Goal: Transaction & Acquisition: Obtain resource

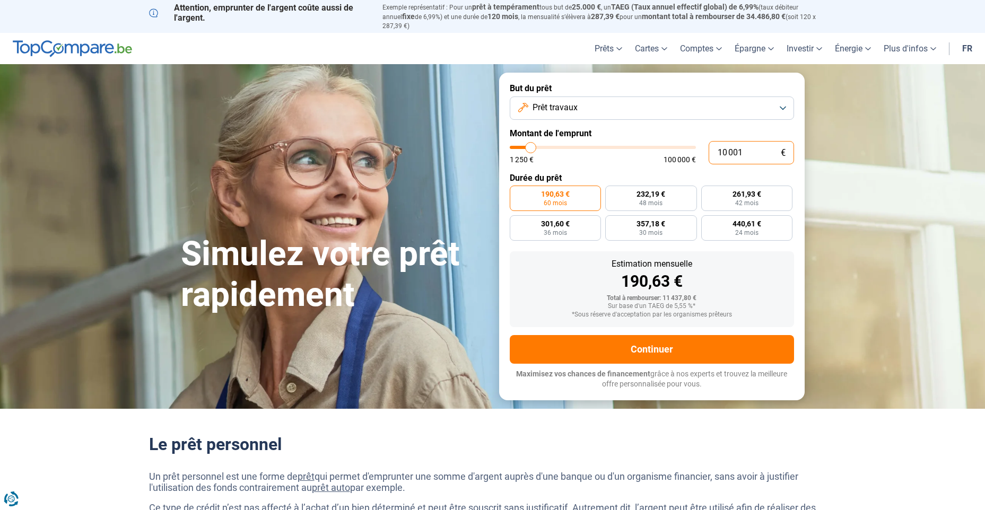
drag, startPoint x: 744, startPoint y: 145, endPoint x: 699, endPoint y: 141, distance: 45.3
click at [699, 141] on div "10 001 € 1 250 € 100 000 €" at bounding box center [652, 152] width 284 height 23
type input "8"
type input "1250"
type input "85"
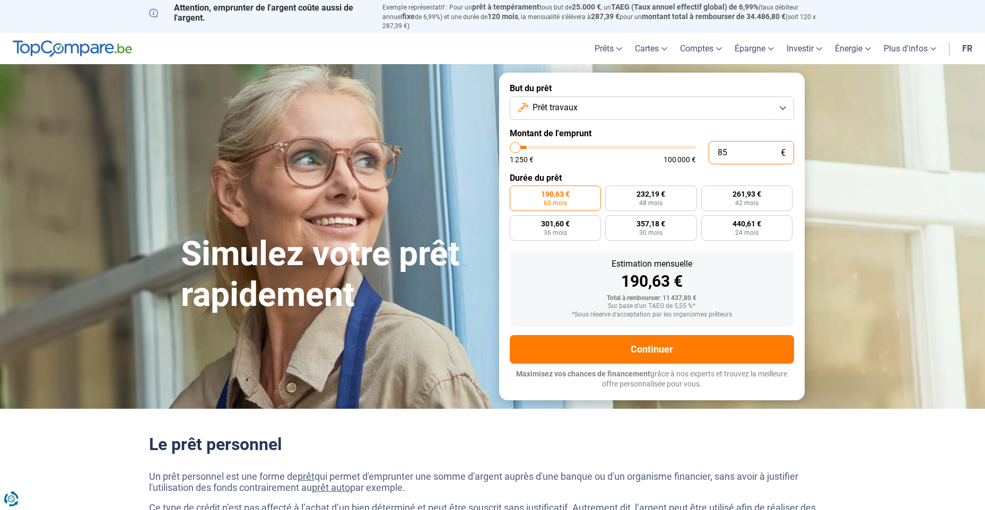
type input "1250"
type input "850"
type input "1250"
type input "8 500"
type input "8500"
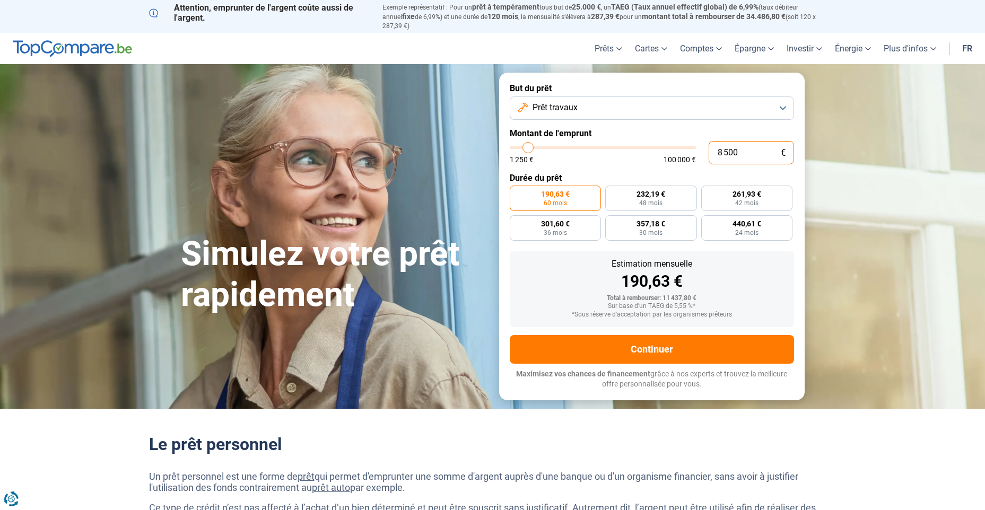
type input "85 000"
type input "85000"
radio input "false"
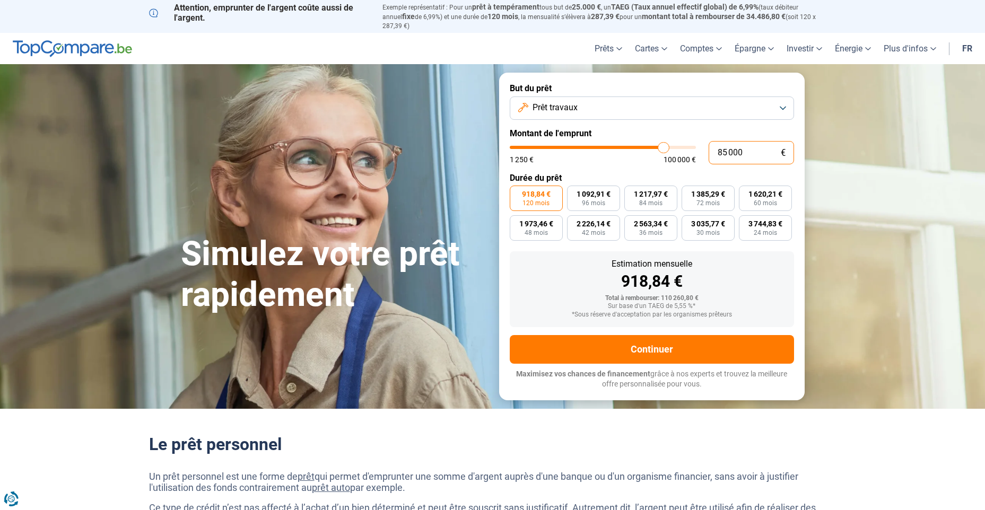
type input "85 000"
click at [531, 191] on label "918,84 € 120 mois" at bounding box center [536, 198] width 53 height 25
click at [517, 191] on input "918,84 € 120 mois" at bounding box center [513, 189] width 7 height 7
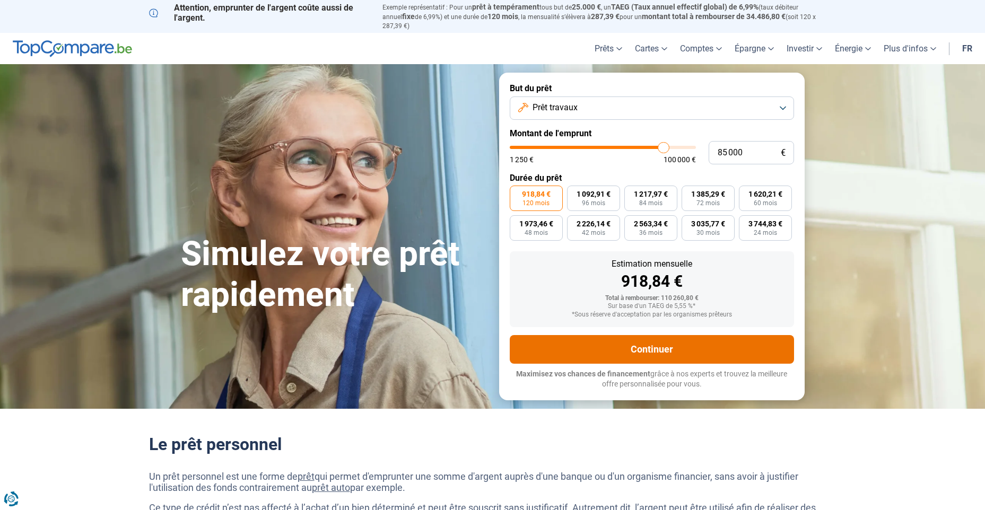
click at [646, 345] on button "Continuer" at bounding box center [652, 349] width 284 height 29
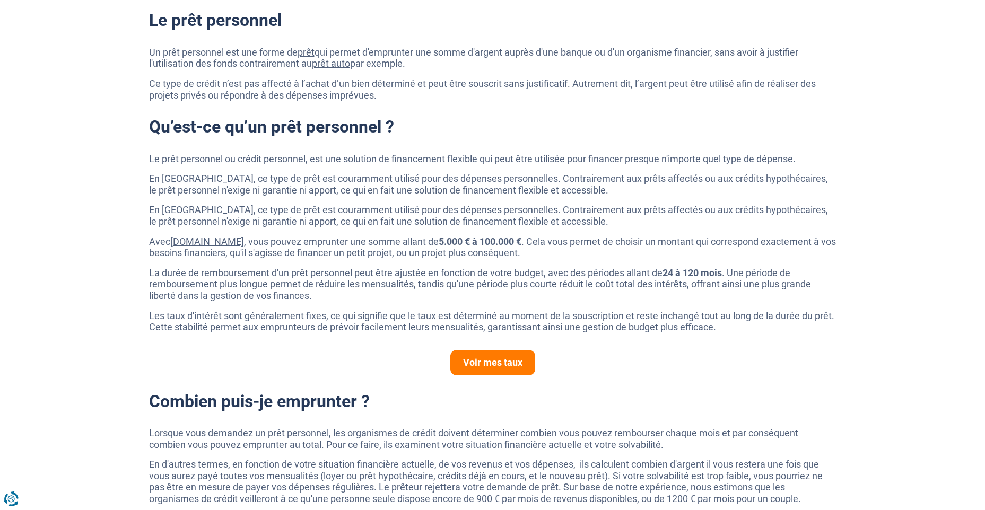
scroll to position [478, 0]
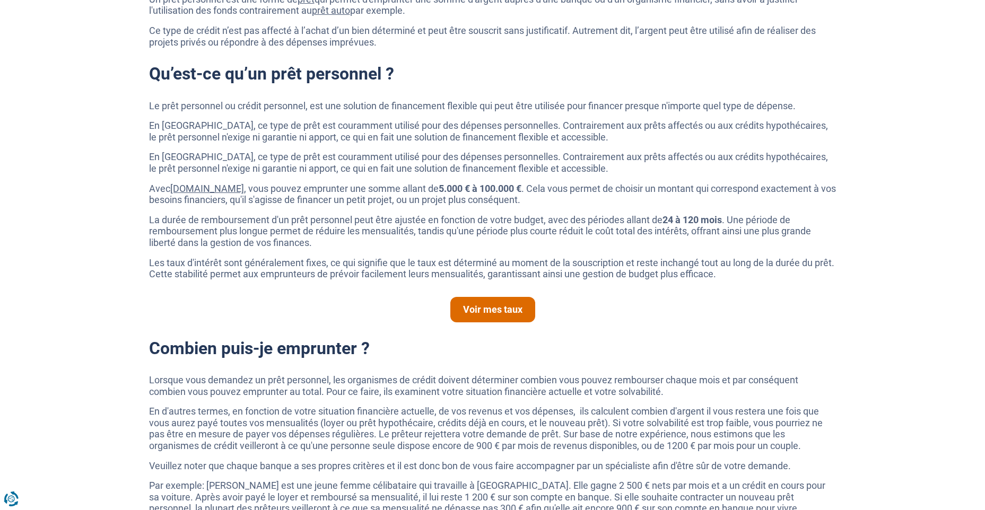
click at [498, 303] on link "Voir mes taux" at bounding box center [492, 309] width 85 height 25
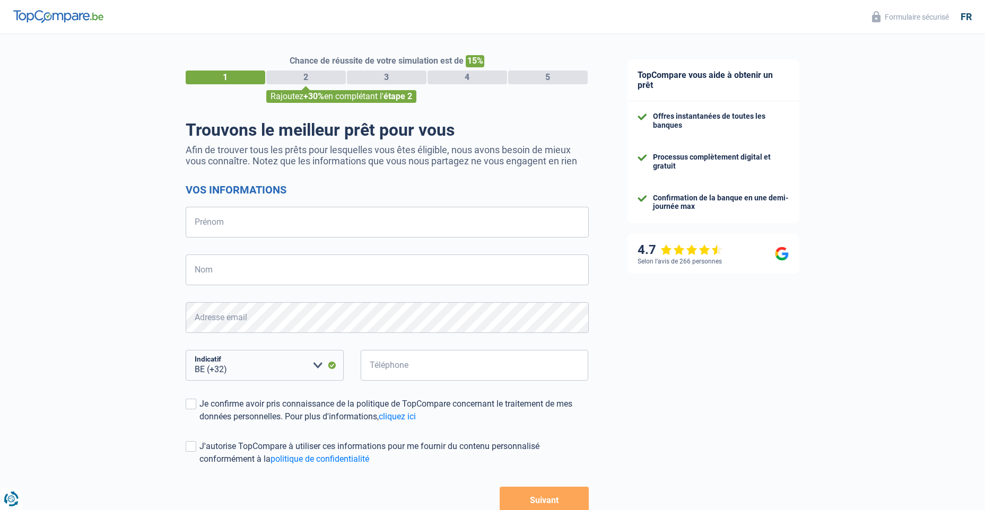
select select "32"
